Goal: Check status: Check status

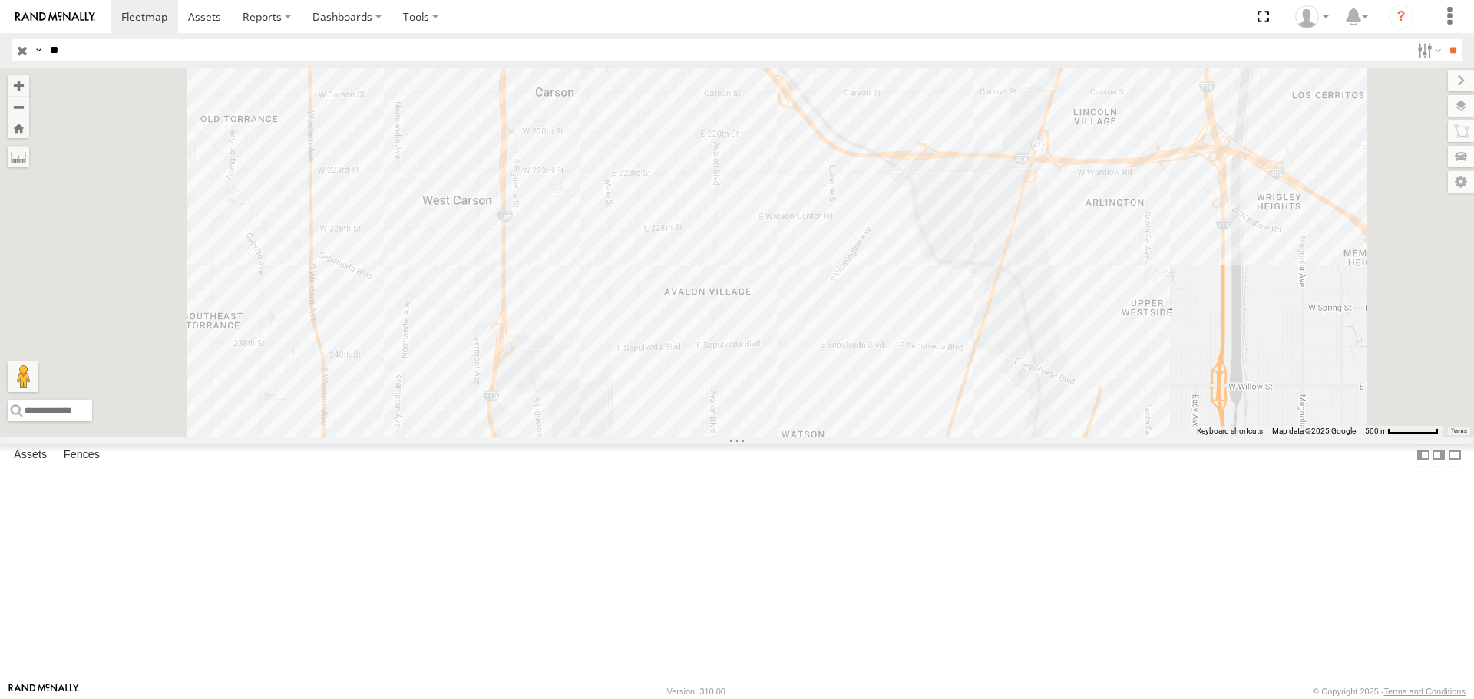
click at [26, 51] on input "button" at bounding box center [22, 50] width 20 height 22
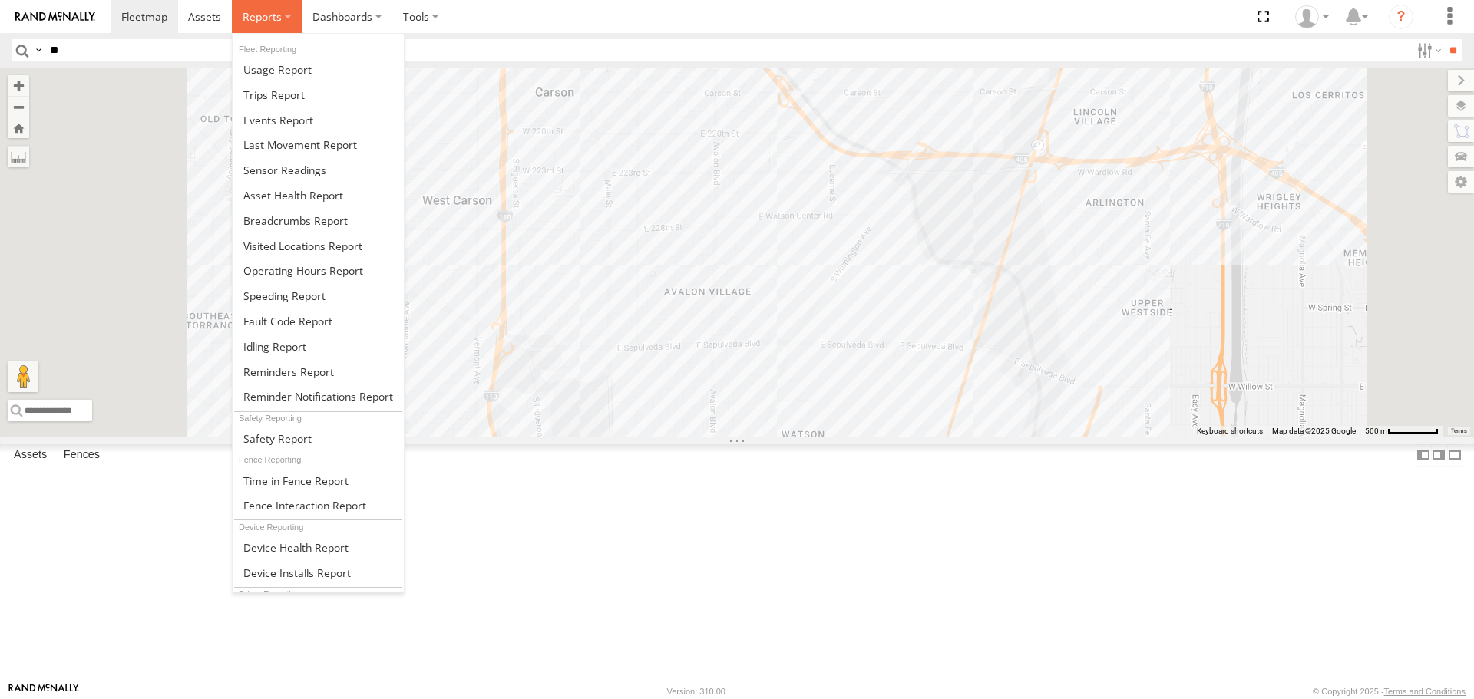
click at [283, 15] on label at bounding box center [267, 16] width 70 height 33
click at [313, 213] on span at bounding box center [295, 220] width 104 height 15
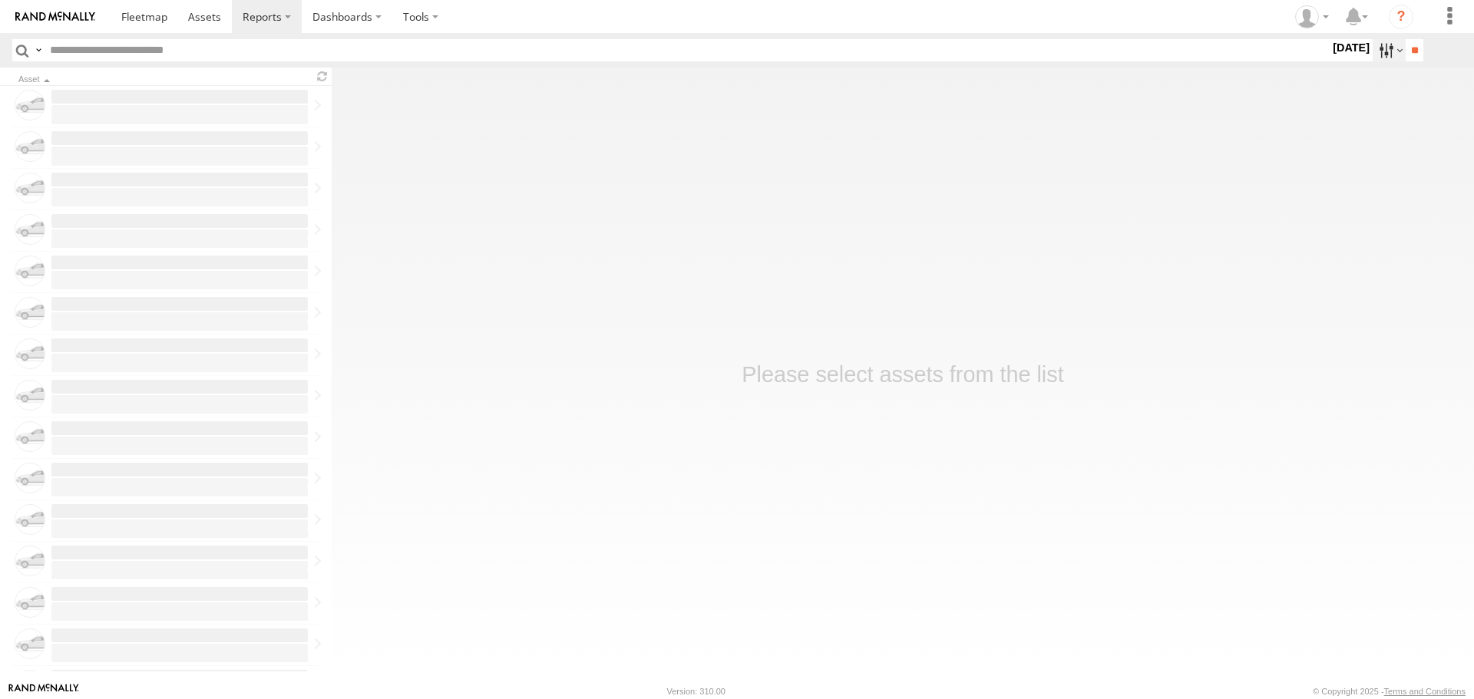
click at [1373, 54] on label at bounding box center [1388, 50] width 33 height 22
click at [0, 0] on label at bounding box center [0, 0] width 0 height 0
click at [1412, 44] on input "**" at bounding box center [1414, 50] width 18 height 22
click at [185, 51] on input "text" at bounding box center [687, 50] width 1286 height 22
click at [1405, 39] on input "**" at bounding box center [1414, 50] width 18 height 22
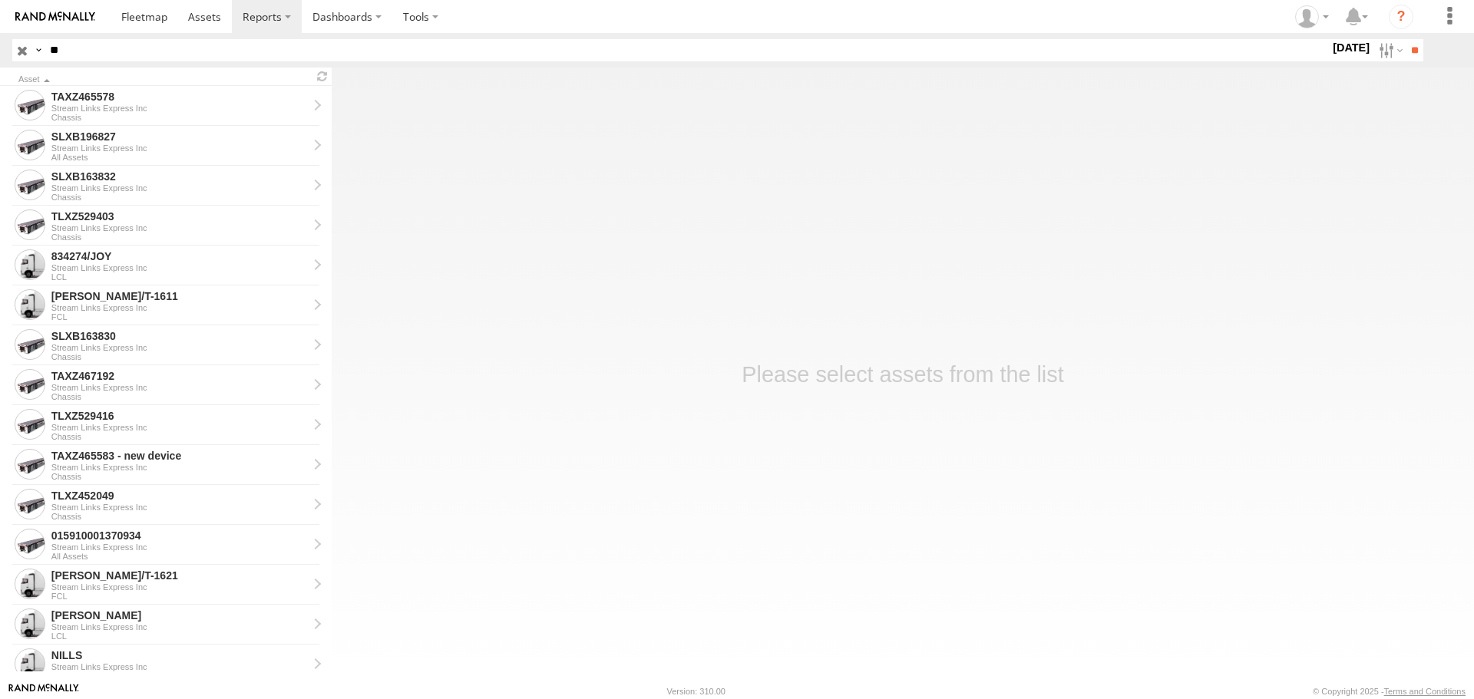
click at [112, 55] on input "**" at bounding box center [687, 50] width 1286 height 22
type input "***"
click at [1405, 39] on input "**" at bounding box center [1414, 50] width 18 height 22
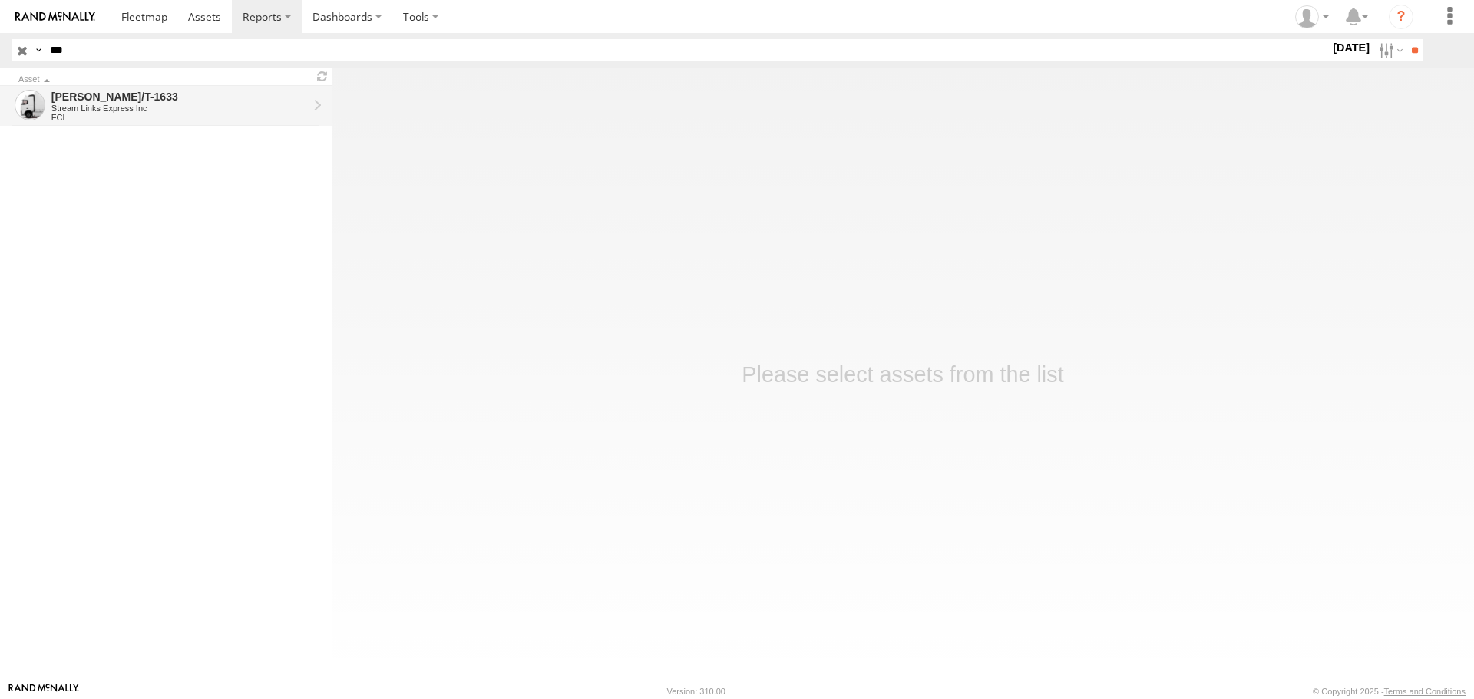
click at [114, 98] on div "[PERSON_NAME]/T-1633" at bounding box center [179, 97] width 256 height 14
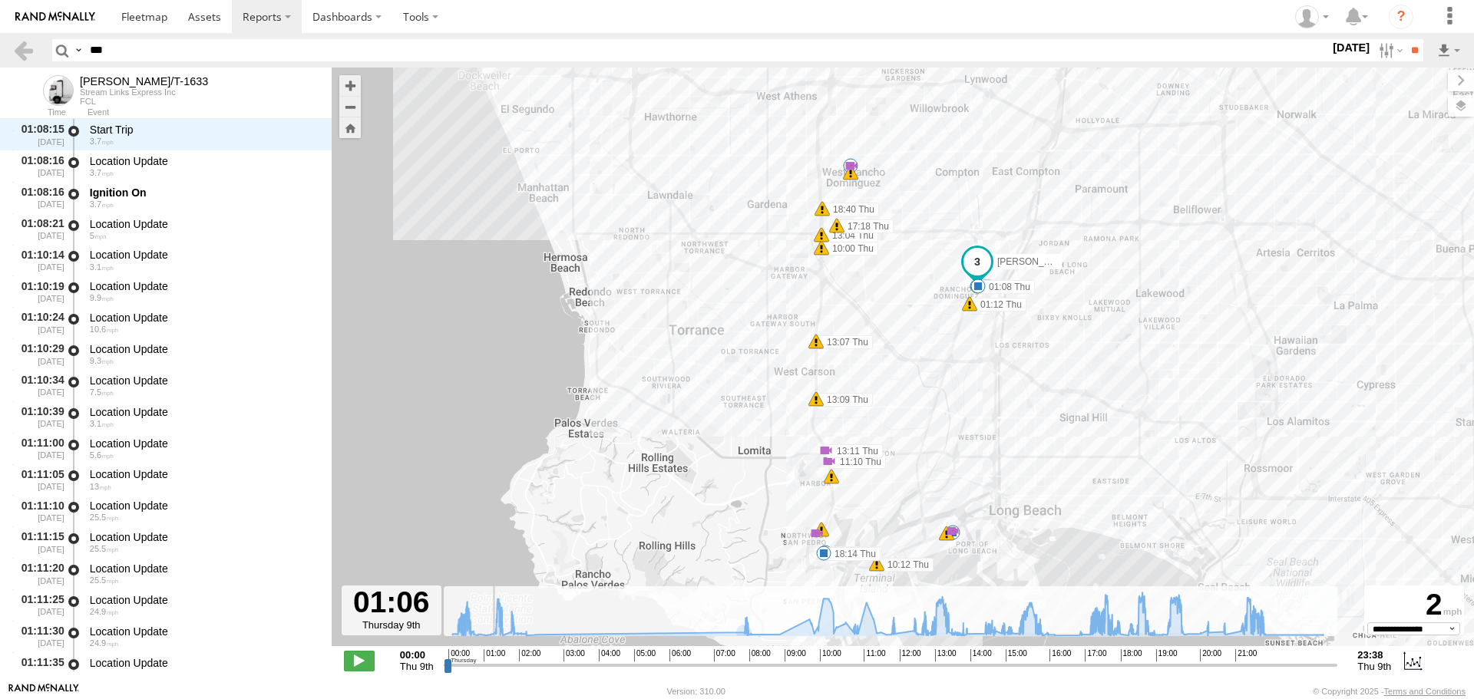
drag, startPoint x: 444, startPoint y: 661, endPoint x: 488, endPoint y: 661, distance: 43.8
click at [488, 661] on input "range" at bounding box center [891, 665] width 894 height 15
click at [163, 211] on div "Ignition On 3.7" at bounding box center [204, 197] width 232 height 28
click at [159, 203] on div "3.7" at bounding box center [203, 204] width 227 height 9
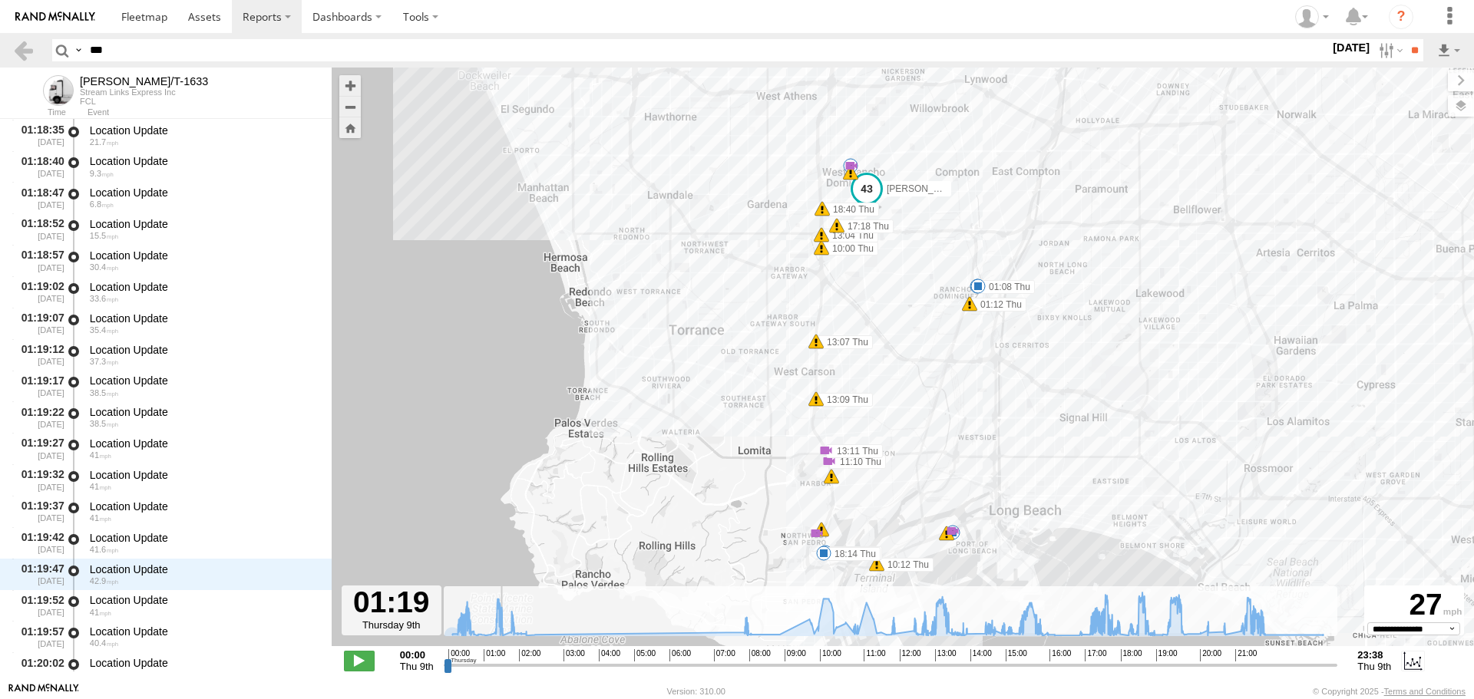
scroll to position [12107, 0]
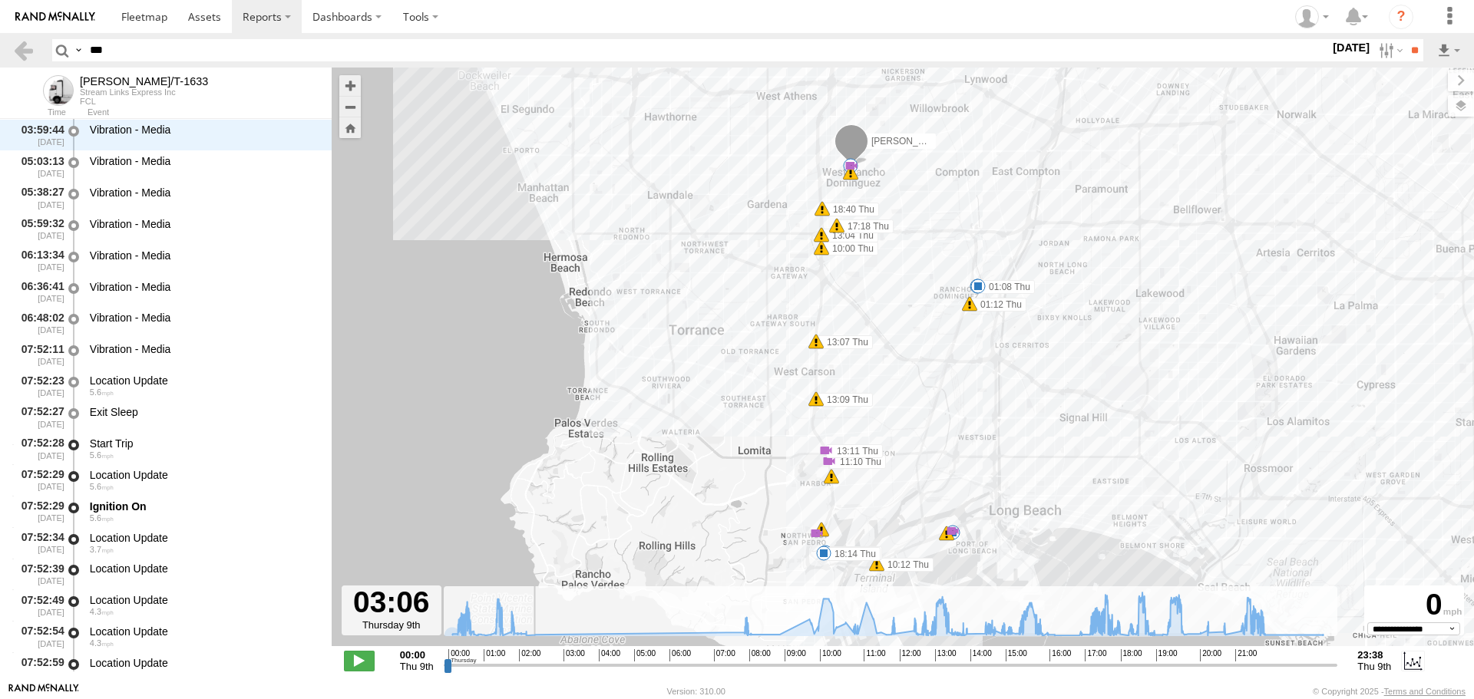
drag, startPoint x: 488, startPoint y: 663, endPoint x: 563, endPoint y: 671, distance: 75.6
click at [563, 671] on input "range" at bounding box center [891, 665] width 894 height 15
drag, startPoint x: 563, startPoint y: 671, endPoint x: 596, endPoint y: 674, distance: 33.1
click at [596, 672] on input "range" at bounding box center [891, 665] width 894 height 15
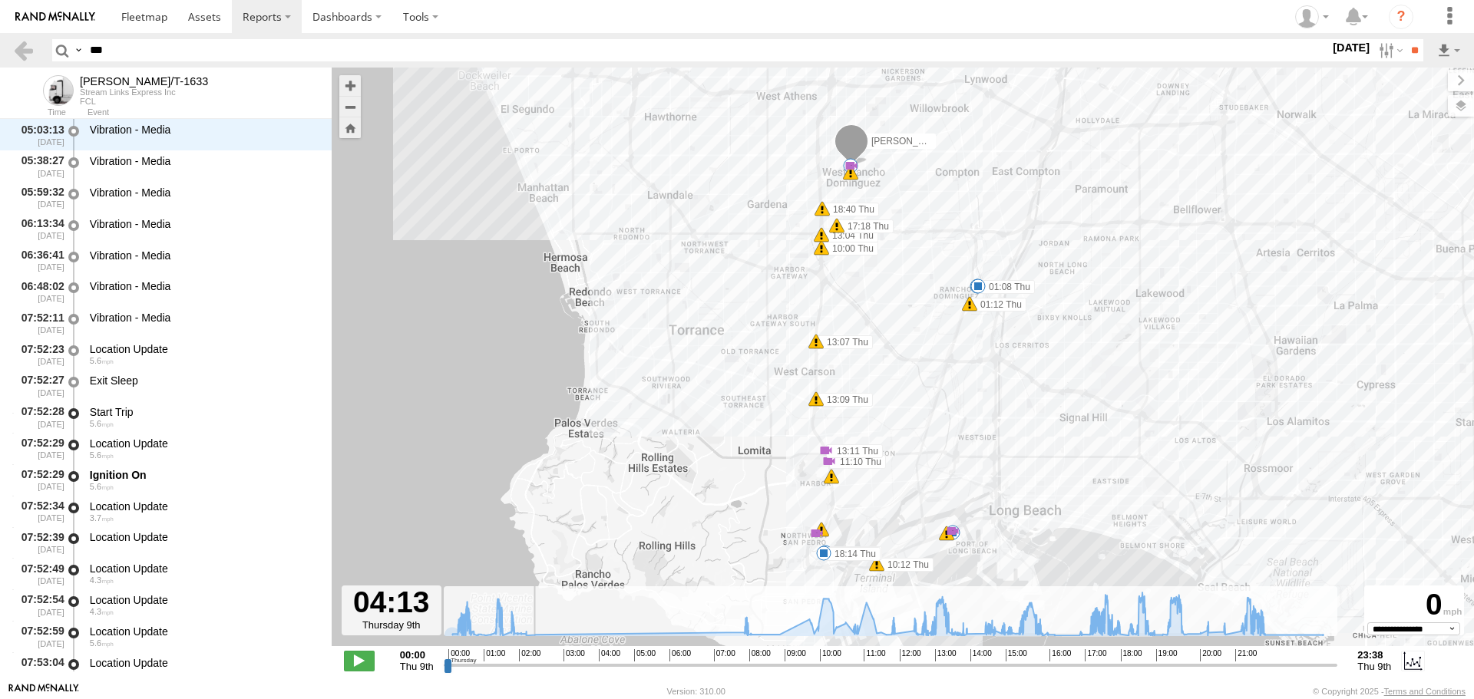
drag, startPoint x: 596, startPoint y: 669, endPoint x: 606, endPoint y: 668, distance: 9.2
click at [606, 668] on input "range" at bounding box center [891, 665] width 894 height 15
drag, startPoint x: 606, startPoint y: 668, endPoint x: 614, endPoint y: 669, distance: 8.6
click at [614, 669] on input "range" at bounding box center [891, 665] width 894 height 15
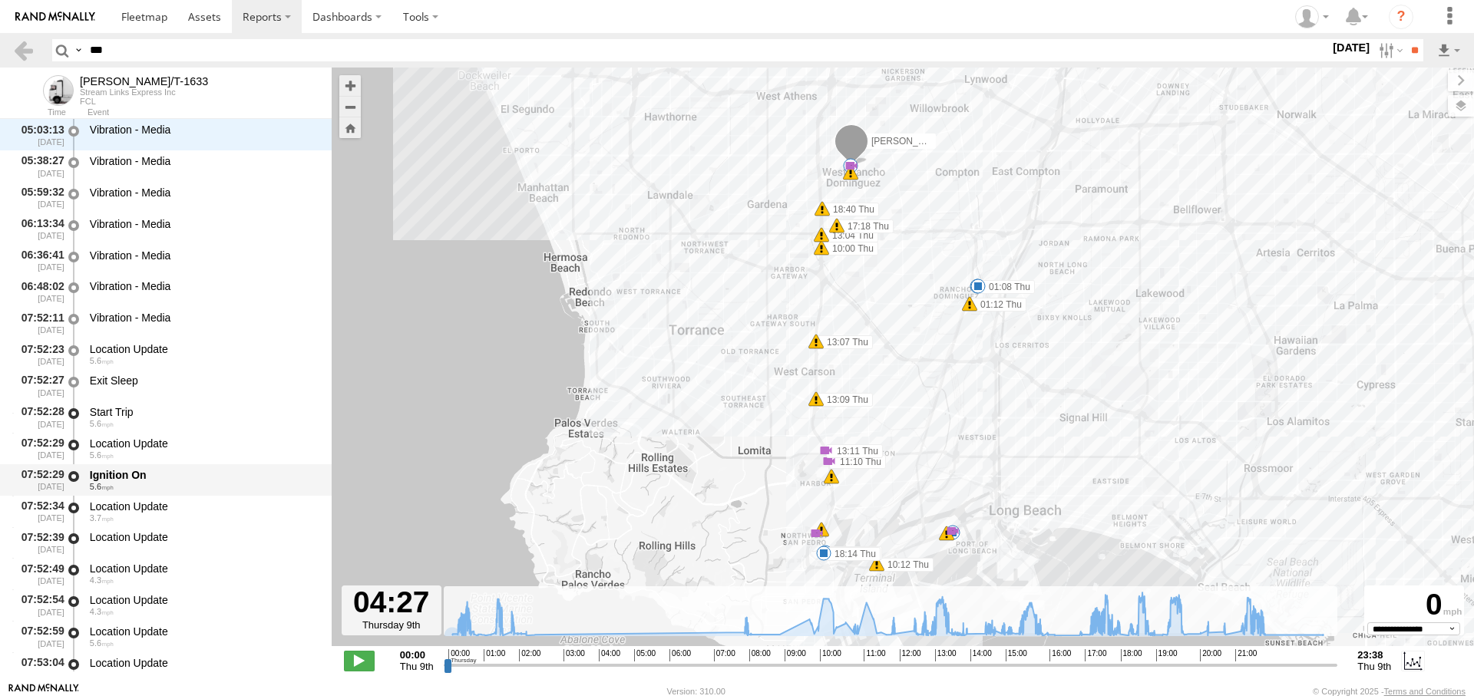
click at [203, 480] on div "Ignition On" at bounding box center [203, 475] width 227 height 14
click at [144, 476] on div "Ignition On" at bounding box center [203, 475] width 227 height 14
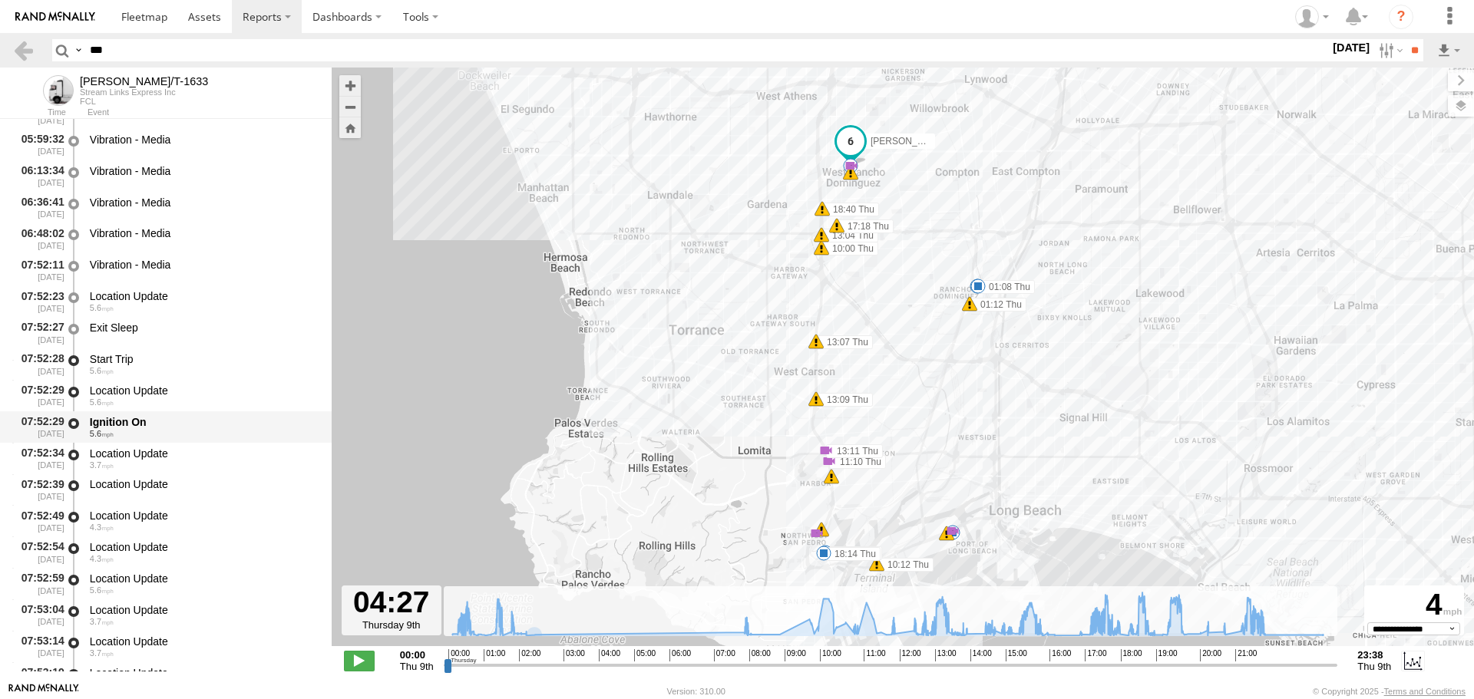
scroll to position [15508, 0]
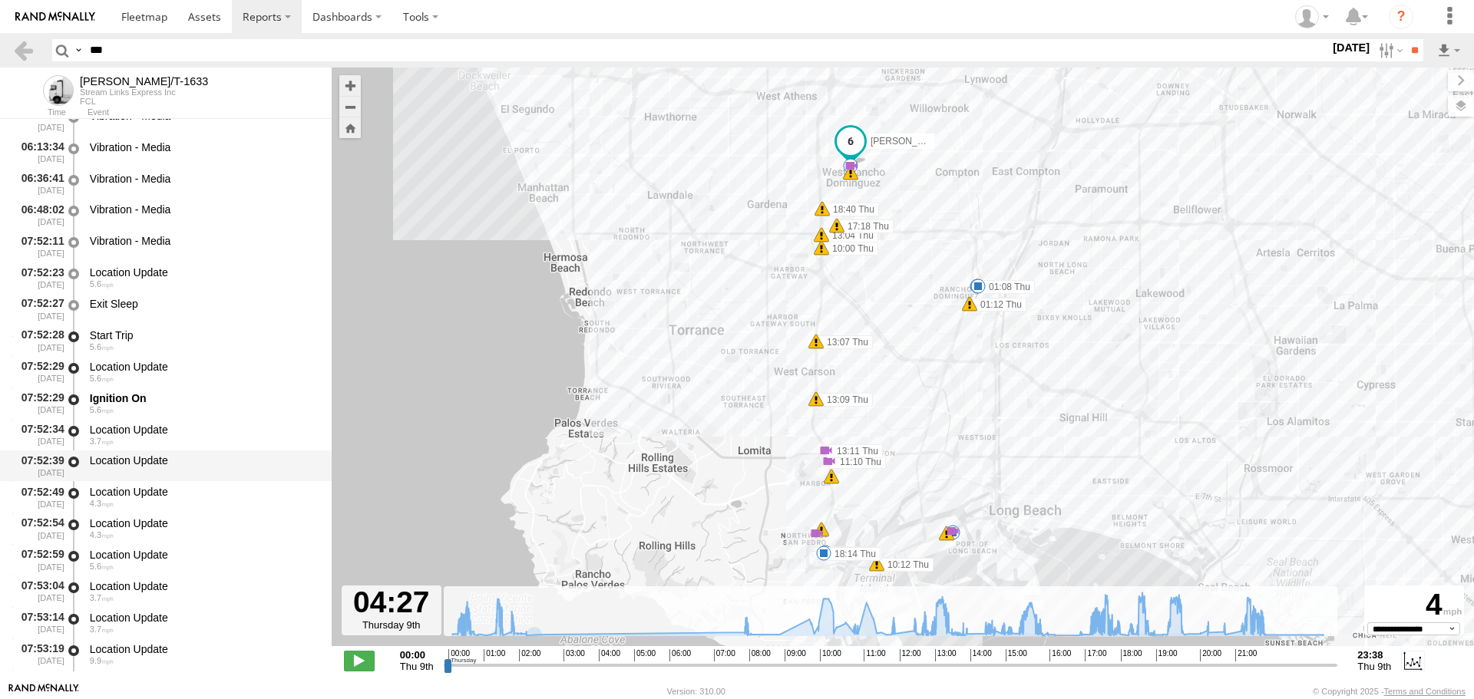
click at [147, 474] on div "Location Update" at bounding box center [204, 466] width 232 height 28
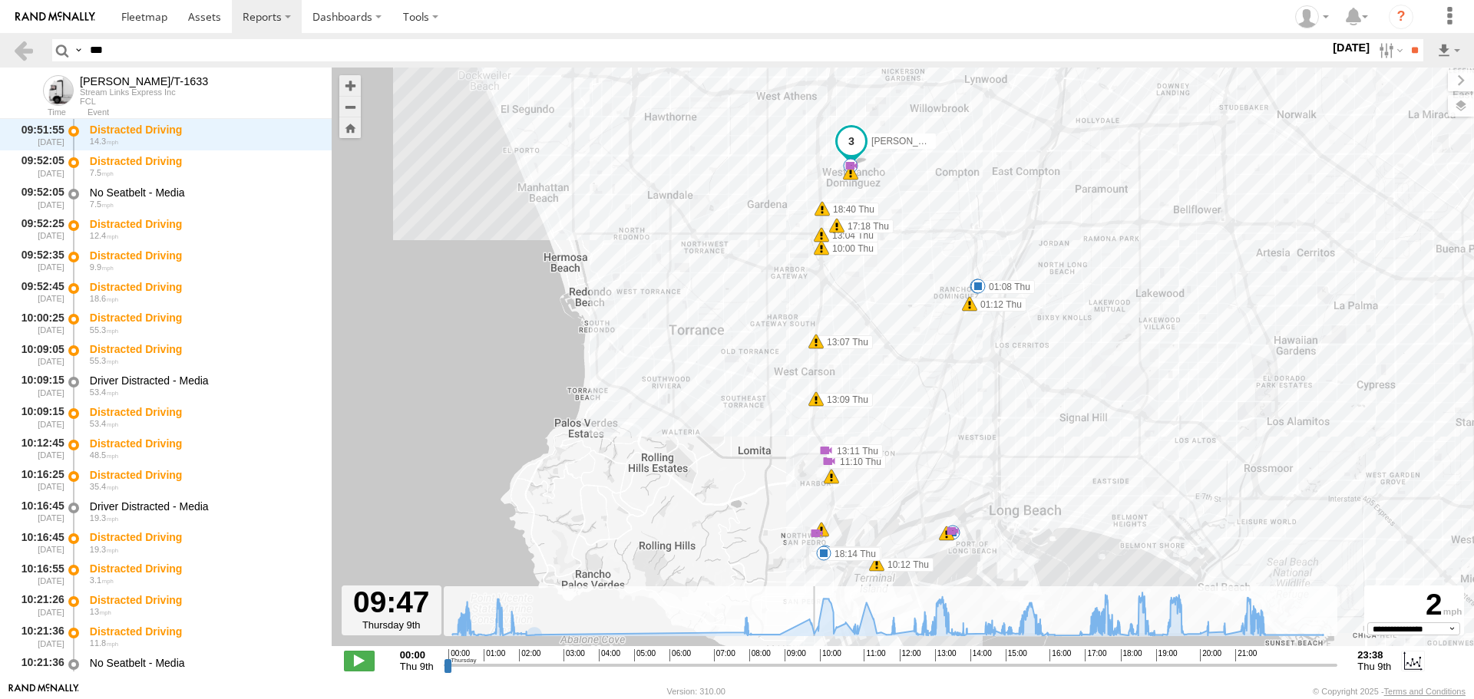
drag, startPoint x: 616, startPoint y: 666, endPoint x: 814, endPoint y: 689, distance: 198.7
click at [814, 672] on input "range" at bounding box center [891, 665] width 894 height 15
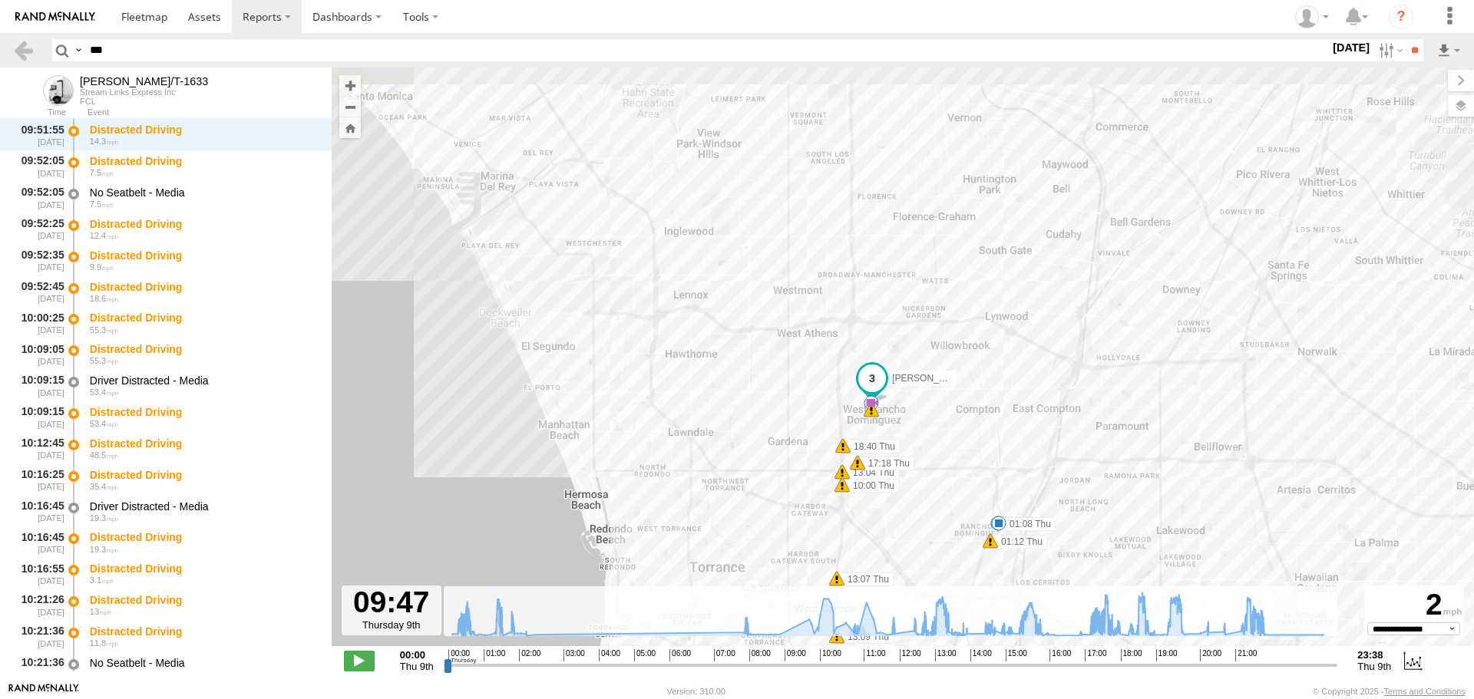
drag, startPoint x: 956, startPoint y: 216, endPoint x: 977, endPoint y: 457, distance: 241.9
click at [977, 457] on div "KEITH/T-1633 00:41 Thu 01:08 Thu 01:12 Thu 10:00 Thu 10:12 Thu 11:10 Thu 13:04 …" at bounding box center [903, 365] width 1142 height 595
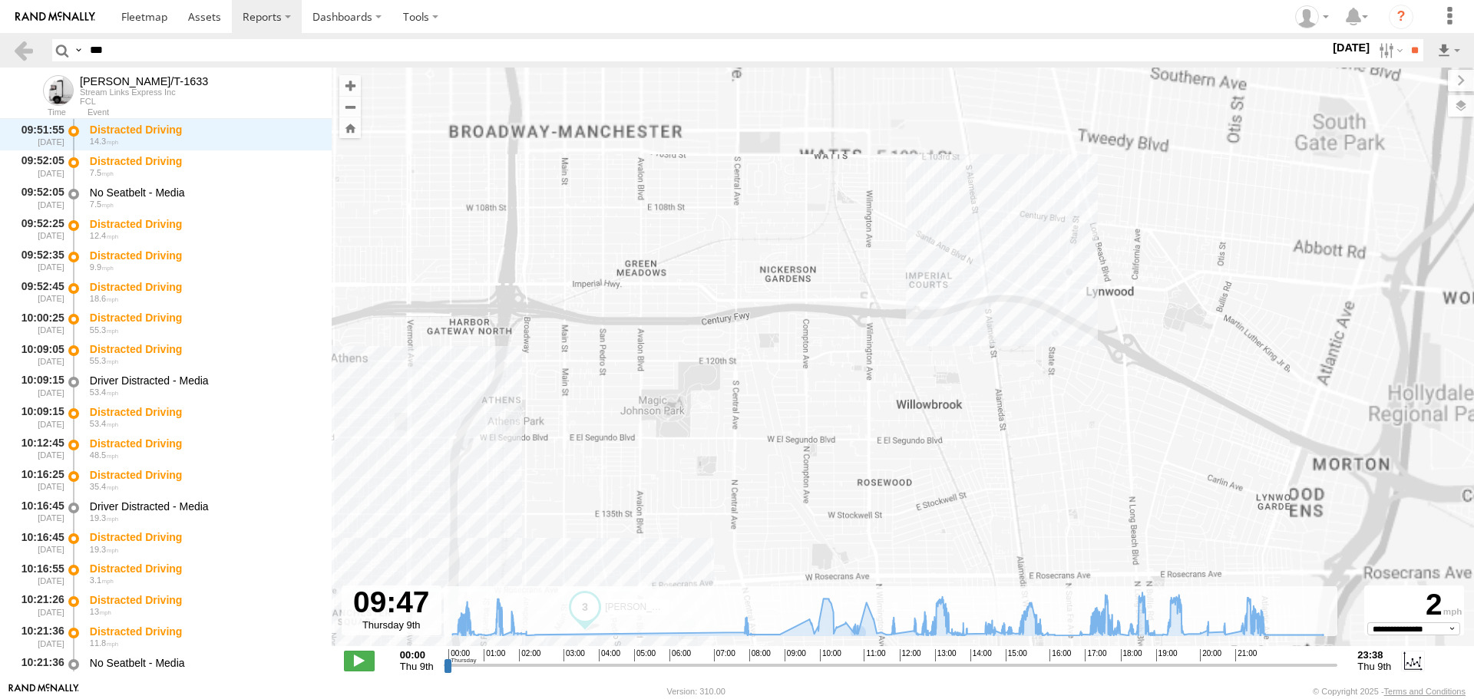
drag, startPoint x: 835, startPoint y: 295, endPoint x: 876, endPoint y: 210, distance: 94.4
click at [876, 210] on div "KEITH/T-1633 00:41 Thu 01:08 Thu 01:12 Thu 10:00 Thu 10:12 Thu 11:10 Thu 13:04 …" at bounding box center [903, 365] width 1142 height 595
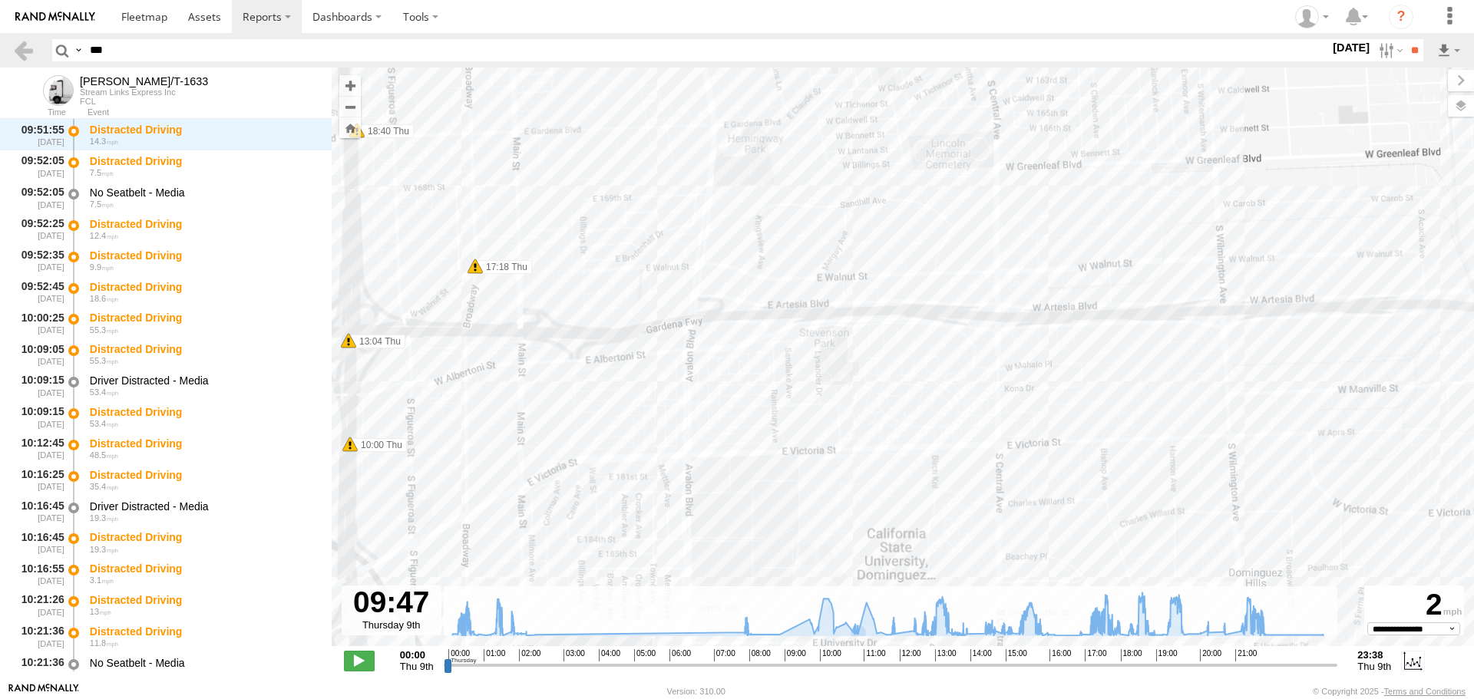
drag, startPoint x: 769, startPoint y: 254, endPoint x: 921, endPoint y: 624, distance: 400.0
click at [921, 624] on div "← Move left → Move right ↑ Move up ↓ Move down + Zoom in - Zoom out Home Jump l…" at bounding box center [903, 375] width 1142 height 615
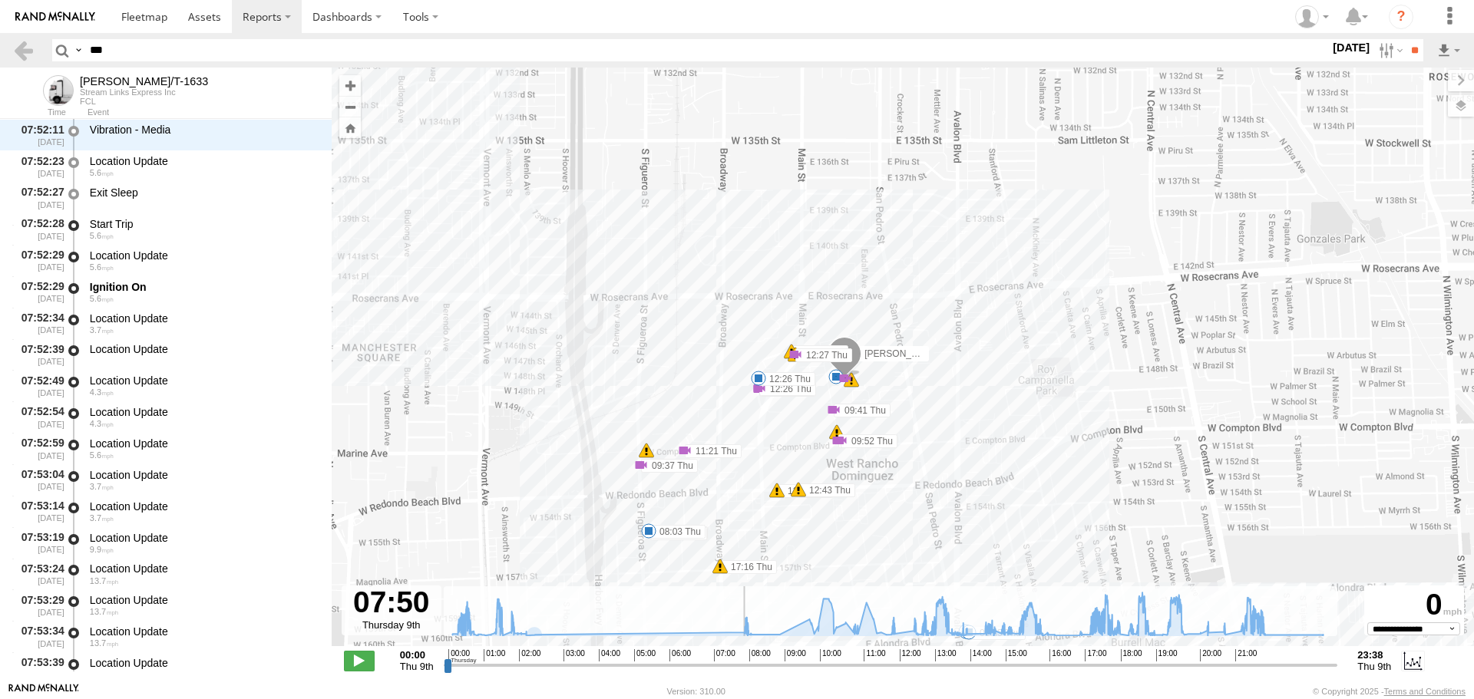
drag, startPoint x: 811, startPoint y: 666, endPoint x: 741, endPoint y: 679, distance: 71.1
click at [741, 672] on input "range" at bounding box center [891, 665] width 894 height 15
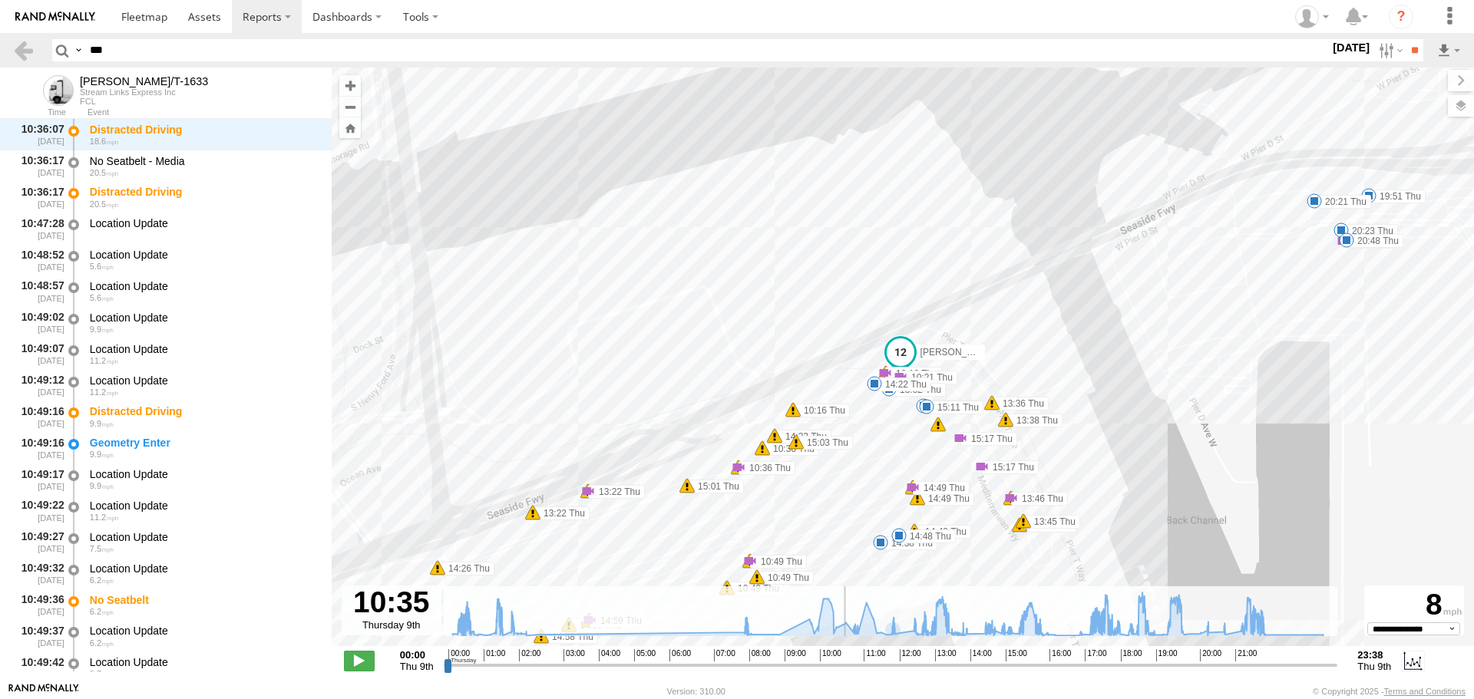
drag, startPoint x: 738, startPoint y: 666, endPoint x: 844, endPoint y: 678, distance: 106.6
type input "**********"
click at [844, 672] on input "range" at bounding box center [891, 665] width 894 height 15
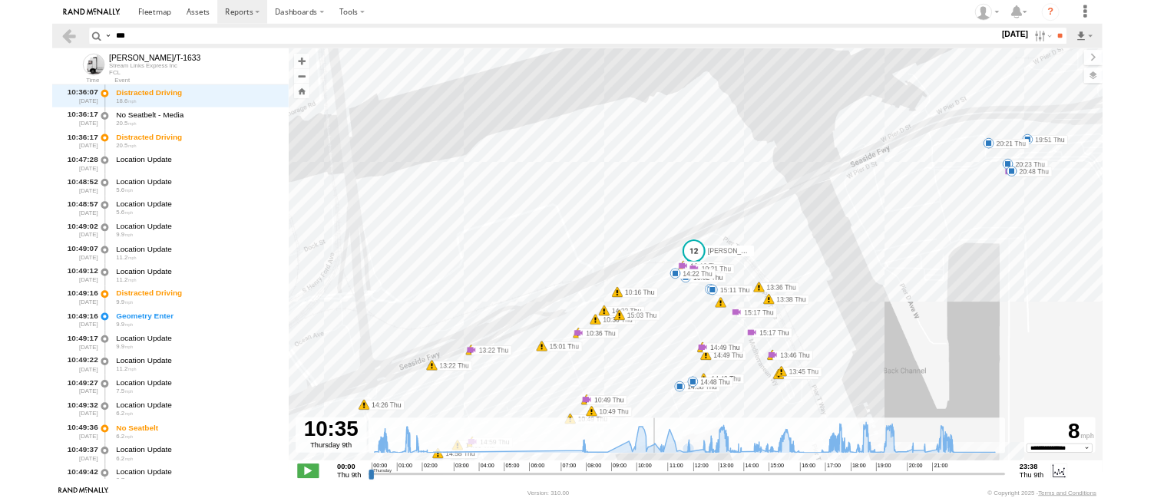
scroll to position [19352, 0]
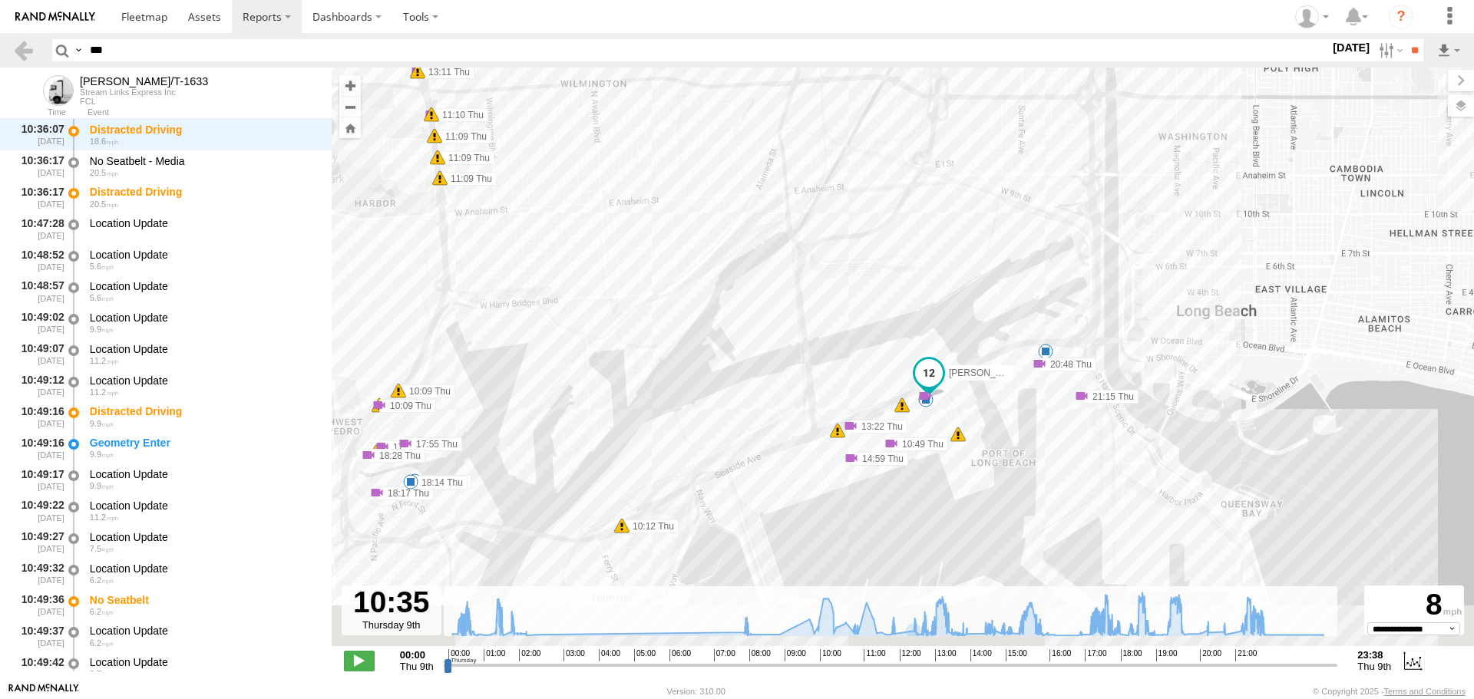
drag, startPoint x: 1023, startPoint y: 492, endPoint x: 1026, endPoint y: 362, distance: 129.8
click at [1026, 364] on div "KEITH/T-1633 00:41 Thu 01:08 Thu 01:12 Thu 10:00 Thu 10:12 Thu 11:10 Thu 13:04 …" at bounding box center [903, 365] width 1142 height 595
